Goal: Transaction & Acquisition: Purchase product/service

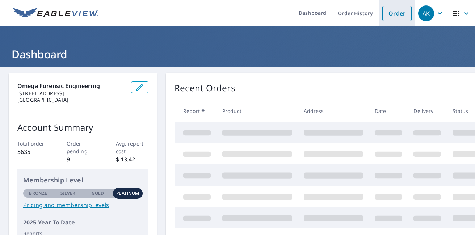
click at [395, 12] on link "Order" at bounding box center [396, 13] width 29 height 15
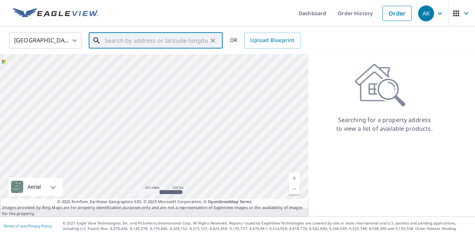
paste input "[STREET_ADDRESS]"
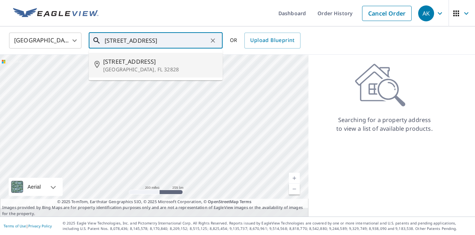
scroll to position [0, 0]
click at [154, 63] on span "[STREET_ADDRESS]" at bounding box center [160, 61] width 114 height 9
type input "[STREET_ADDRESS]"
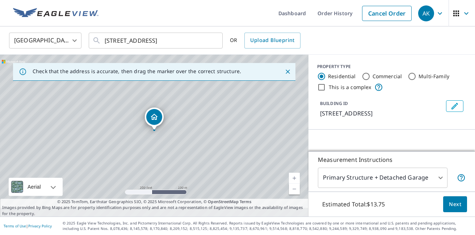
scroll to position [0, 0]
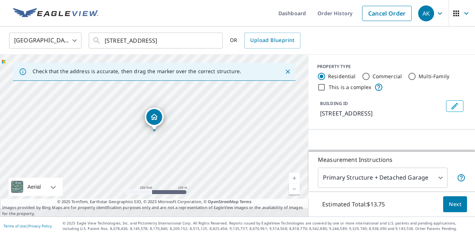
click at [454, 200] on span "Next" at bounding box center [455, 204] width 12 height 9
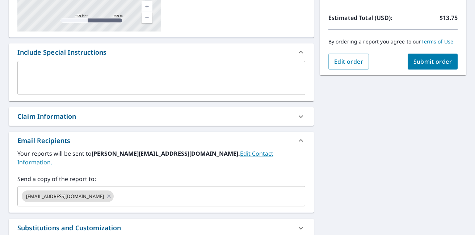
scroll to position [158, 0]
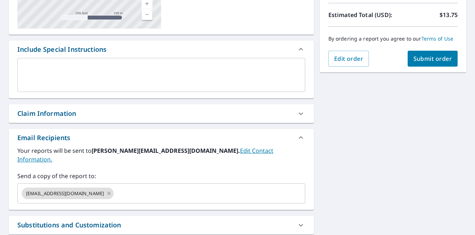
click at [124, 111] on div "Claim Information" at bounding box center [154, 114] width 275 height 10
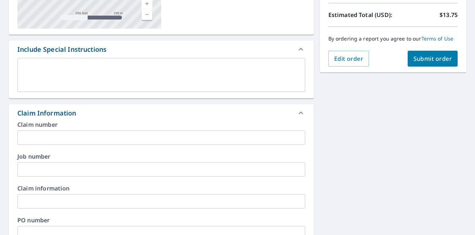
click at [114, 133] on input "text" at bounding box center [161, 137] width 288 height 14
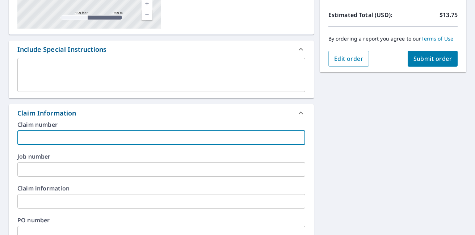
paste input "24290 [PERSON_NAME]"
type input "24290 [PERSON_NAME]"
click at [108, 168] on input "text" at bounding box center [161, 169] width 288 height 14
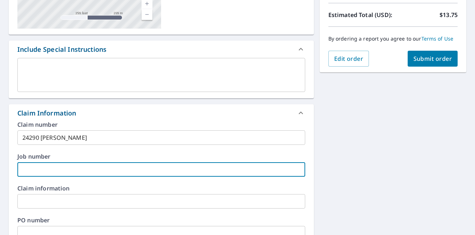
paste input "24290 [PERSON_NAME]"
type input "24290 [PERSON_NAME]"
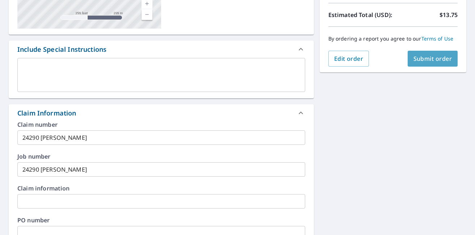
click at [413, 62] on span "Submit order" at bounding box center [432, 59] width 39 height 8
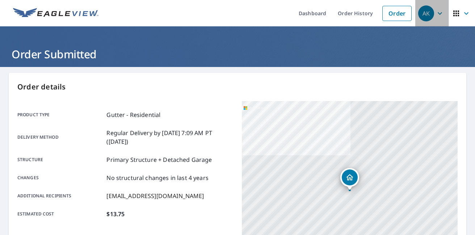
click at [439, 12] on icon "button" at bounding box center [439, 13] width 9 height 9
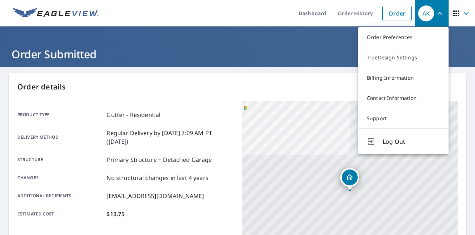
drag, startPoint x: 383, startPoint y: 140, endPoint x: 385, endPoint y: 123, distance: 17.8
click at [385, 131] on button "Log Out" at bounding box center [403, 141] width 90 height 26
